Goal: Check status: Check status

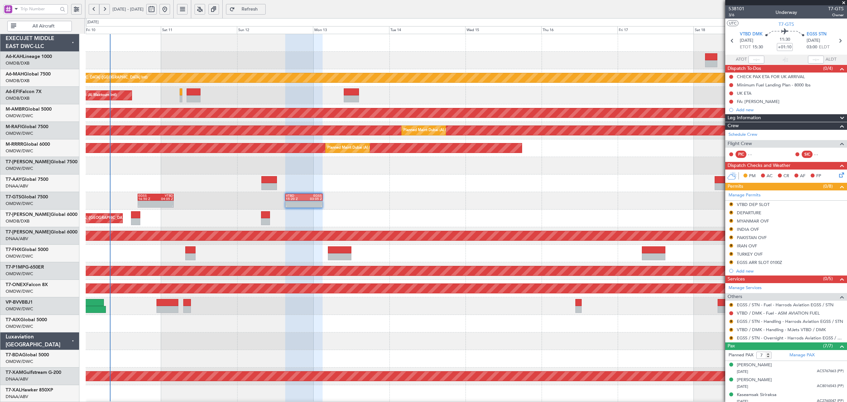
click at [137, 185] on div "Unplanned Maint [GEOGRAPHIC_DATA] ([GEOGRAPHIC_DATA] Intl) Planned Maint [GEOGR…" at bounding box center [466, 358] width 761 height 649
click at [394, 191] on div at bounding box center [466, 183] width 761 height 18
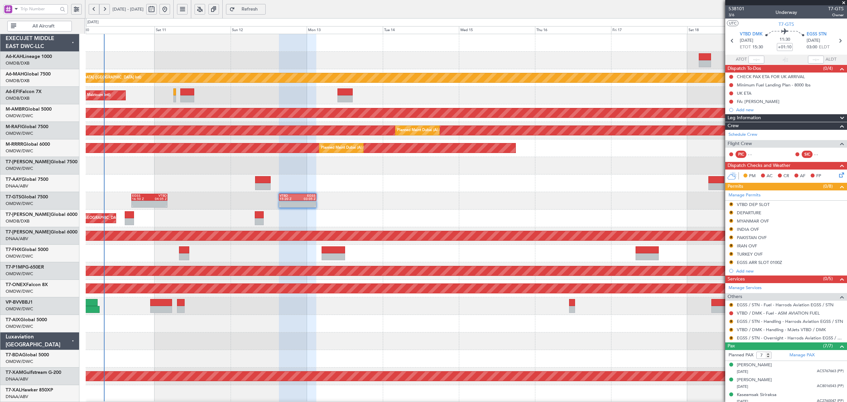
click at [195, 175] on div at bounding box center [466, 183] width 761 height 18
click at [369, 183] on div at bounding box center [466, 183] width 761 height 18
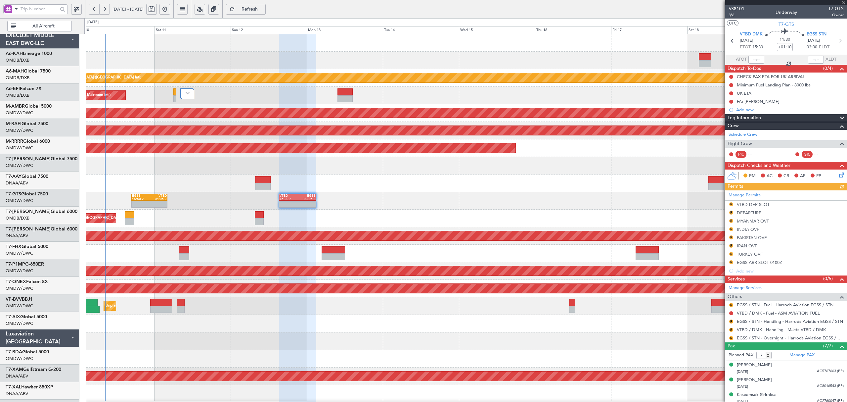
click at [229, 185] on div at bounding box center [466, 183] width 761 height 18
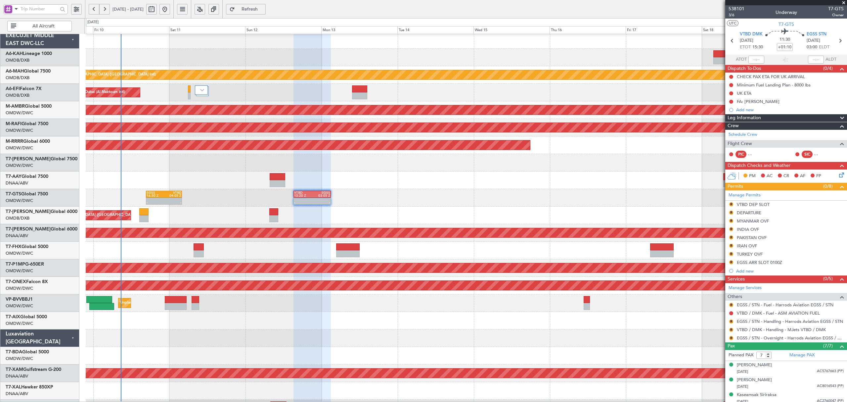
click at [416, 218] on div "Planned Maint [GEOGRAPHIC_DATA] ([GEOGRAPHIC_DATA] Intl) Planned Maint [GEOGRAP…" at bounding box center [466, 216] width 761 height 18
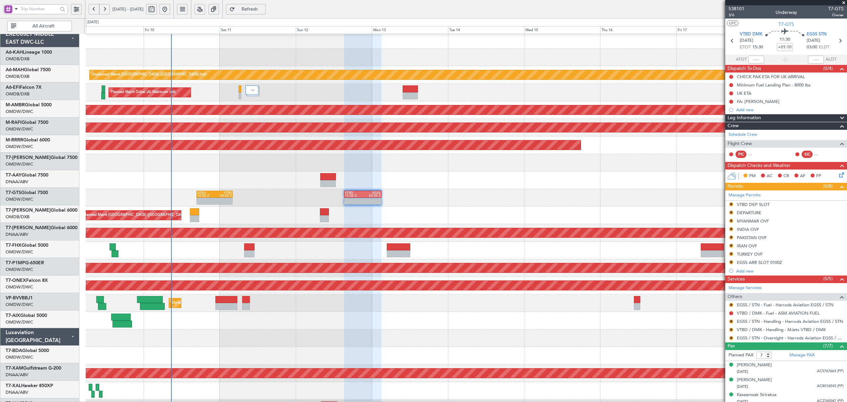
scroll to position [0, 0]
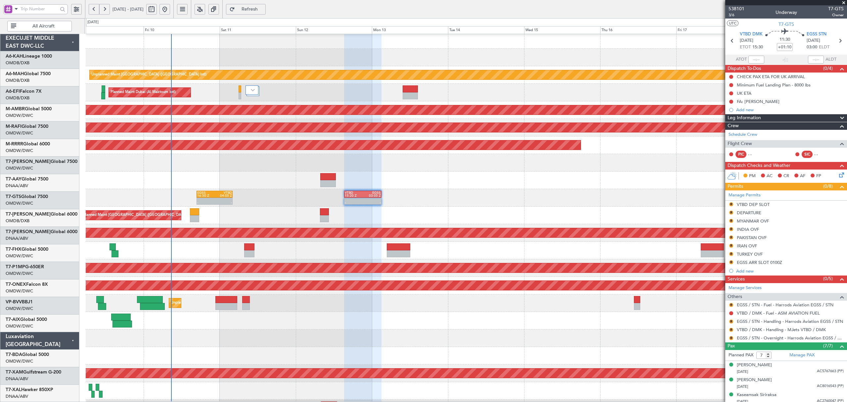
click at [457, 207] on div "- - EGSS 16:50 Z VTBD 04:05 Z - - VTBD 15:20 Z EGSS 03:05 Z - - EGSS 20:50 Z VT…" at bounding box center [466, 198] width 761 height 18
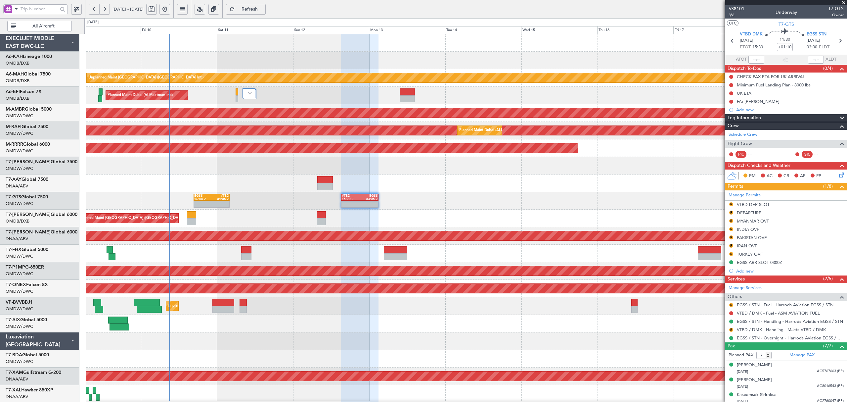
click at [551, 160] on div at bounding box center [466, 166] width 761 height 18
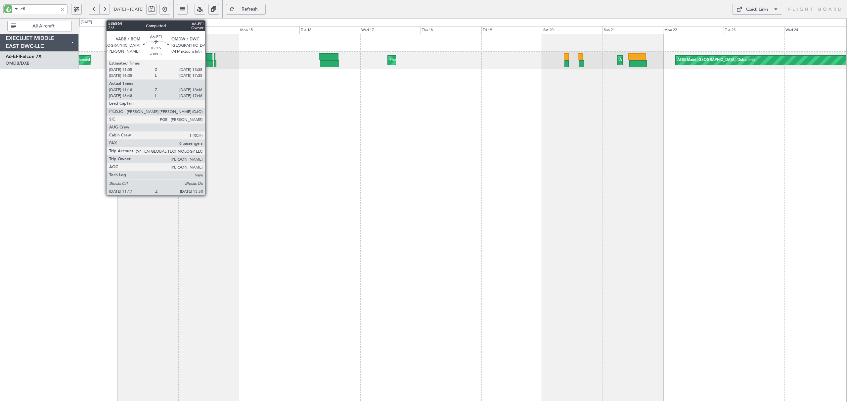
click at [209, 64] on div at bounding box center [210, 63] width 7 height 7
